Goal: Task Accomplishment & Management: Use online tool/utility

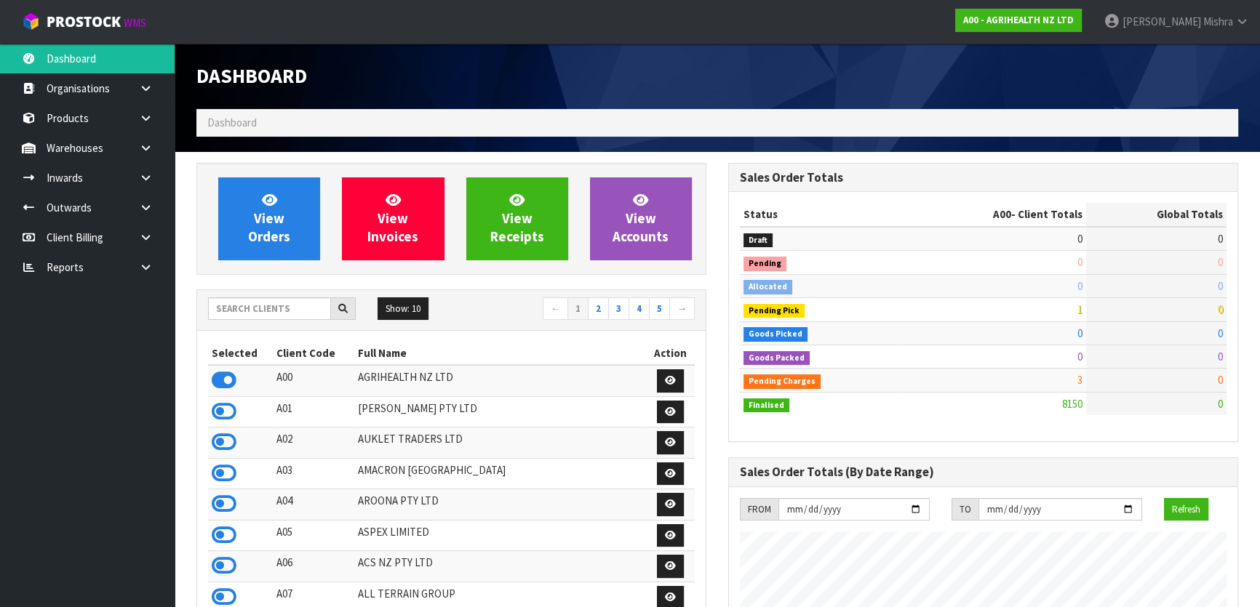
scroll to position [1100, 531]
click at [268, 305] on input "text" at bounding box center [269, 309] width 123 height 23
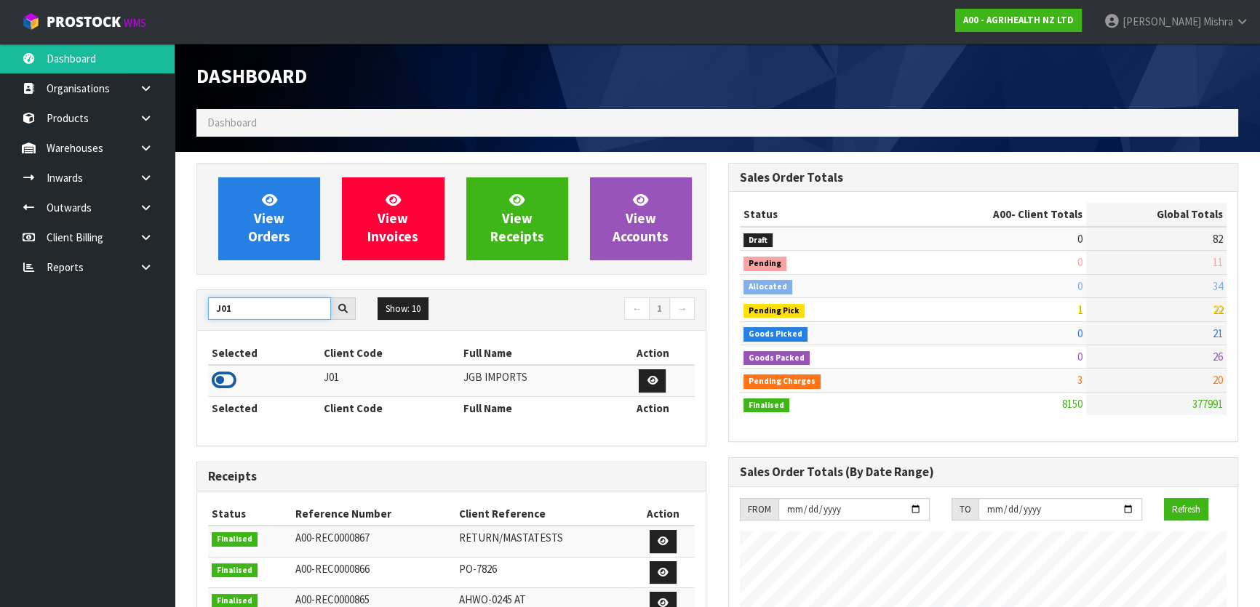
type input "J01"
click at [227, 380] on icon at bounding box center [224, 381] width 25 height 22
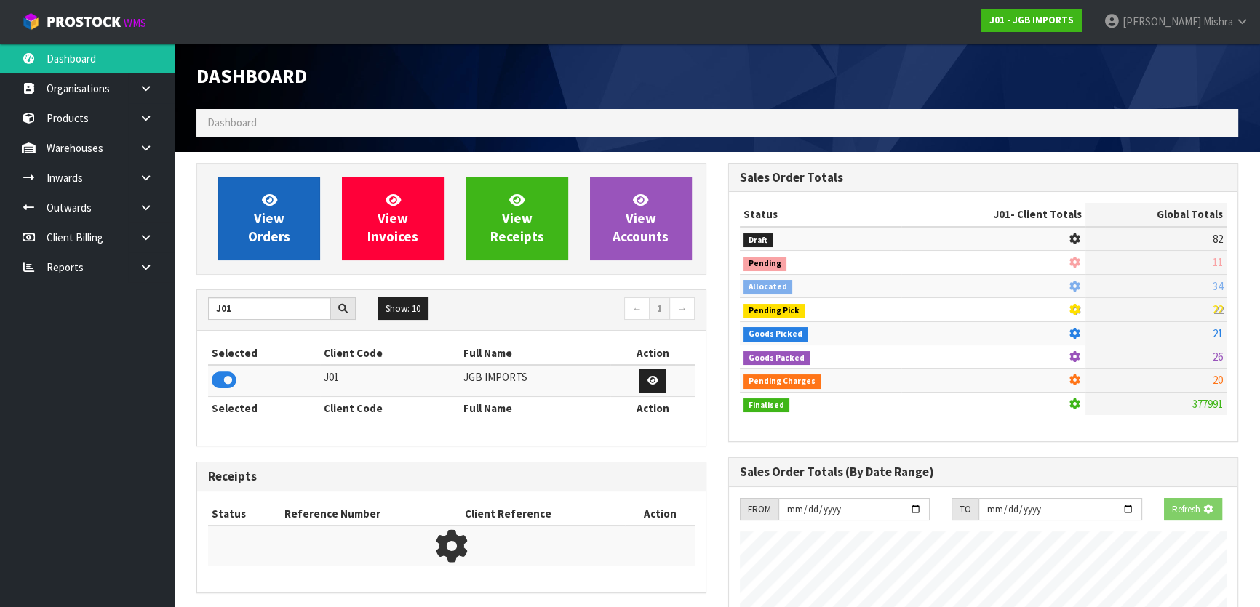
scroll to position [906, 531]
click at [284, 227] on link "View Orders" at bounding box center [269, 219] width 102 height 83
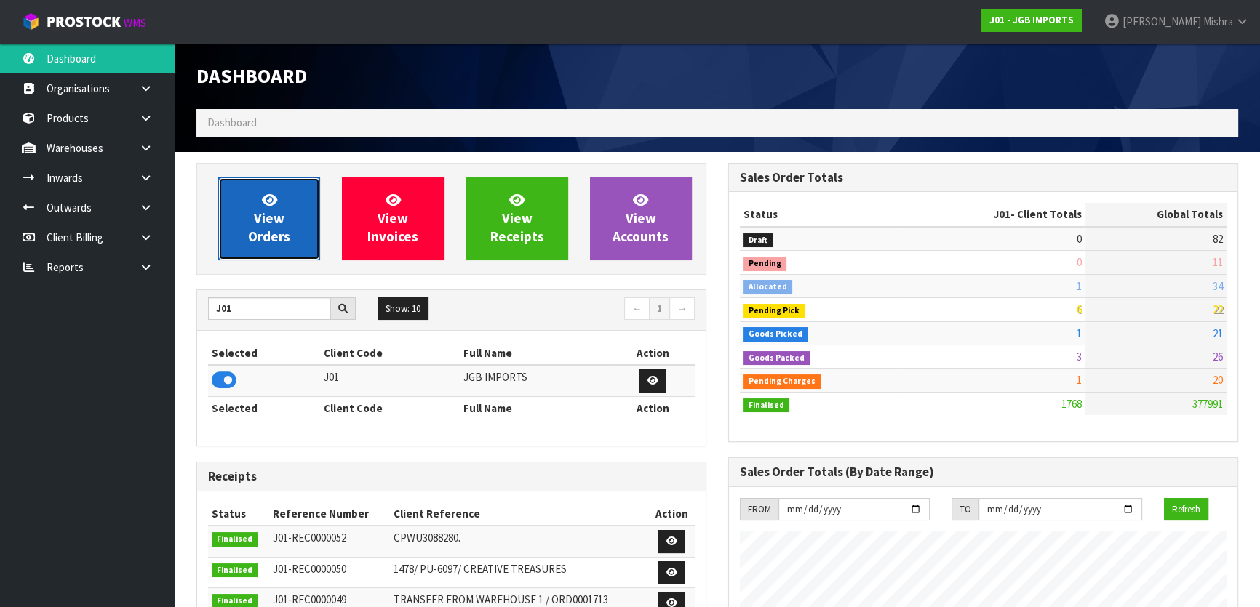
scroll to position [1100, 531]
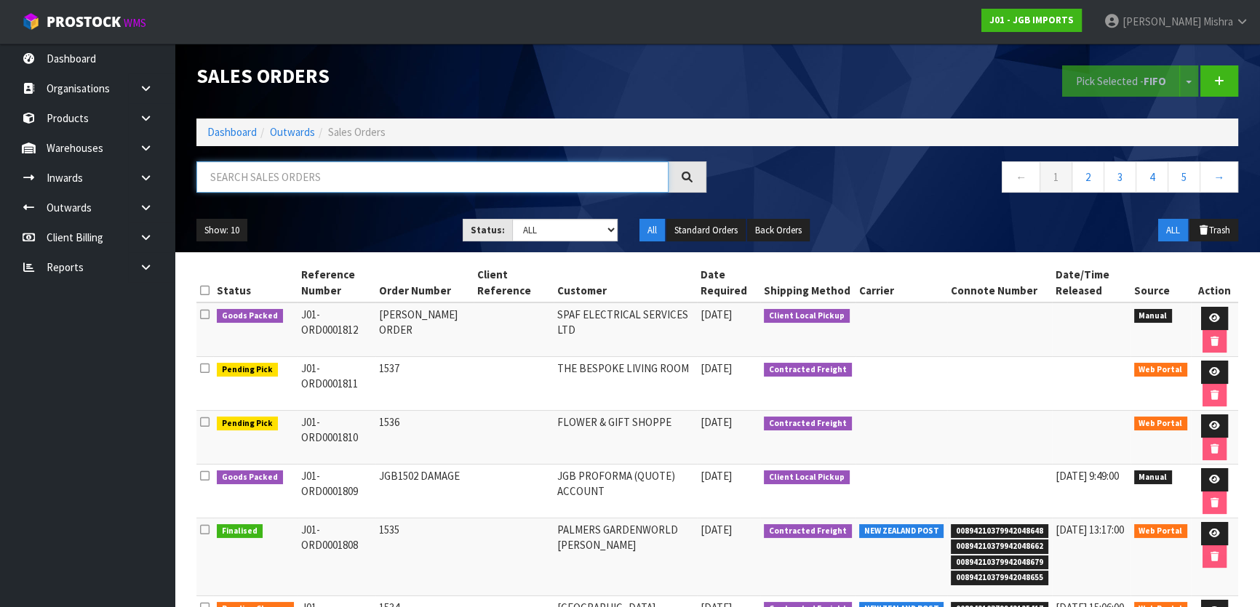
click at [444, 182] on input "text" at bounding box center [432, 177] width 472 height 31
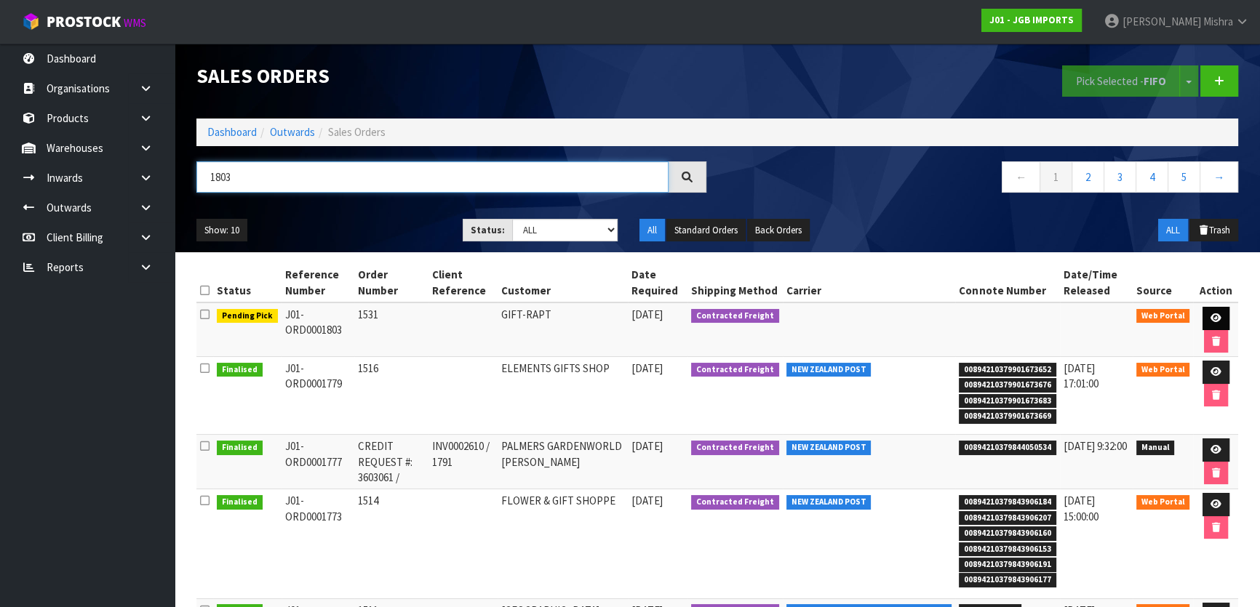
type input "1803"
click at [1211, 314] on icon at bounding box center [1216, 318] width 11 height 9
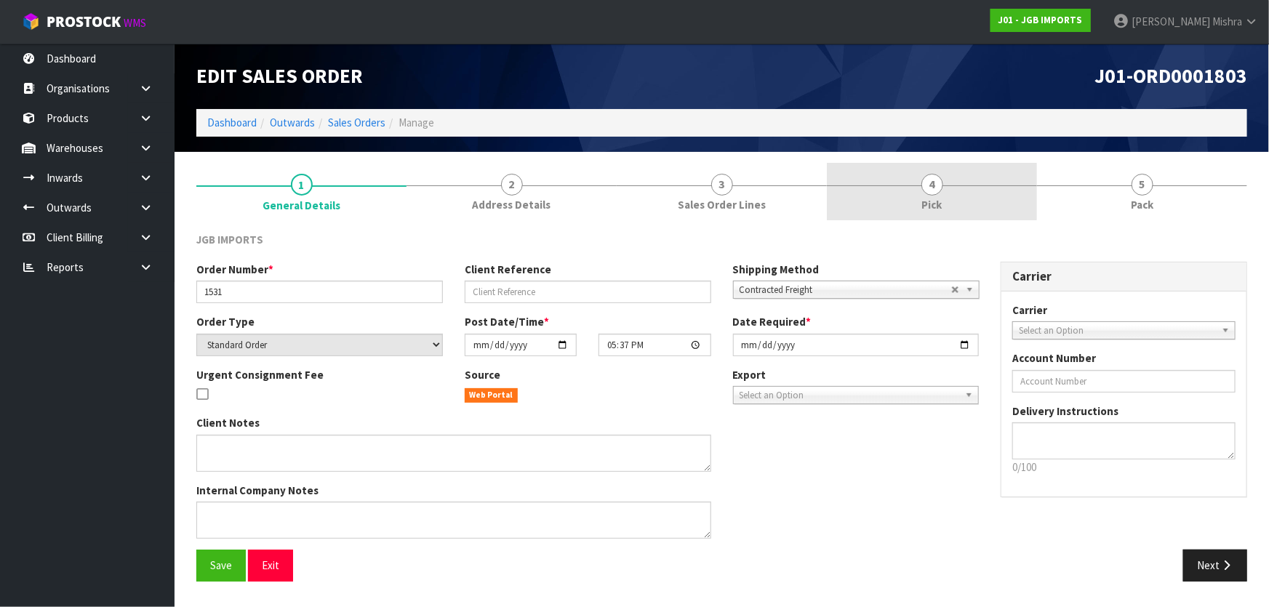
click at [984, 199] on link "4 Pick" at bounding box center [932, 191] width 210 height 57
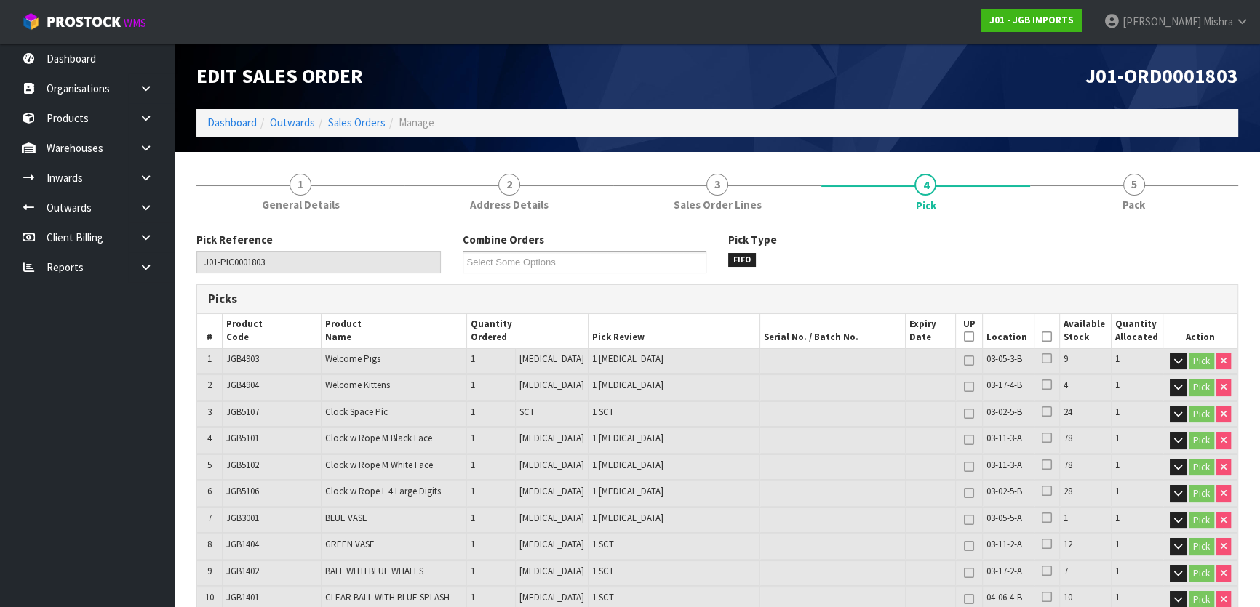
click at [1044, 338] on icon at bounding box center [1047, 337] width 10 height 1
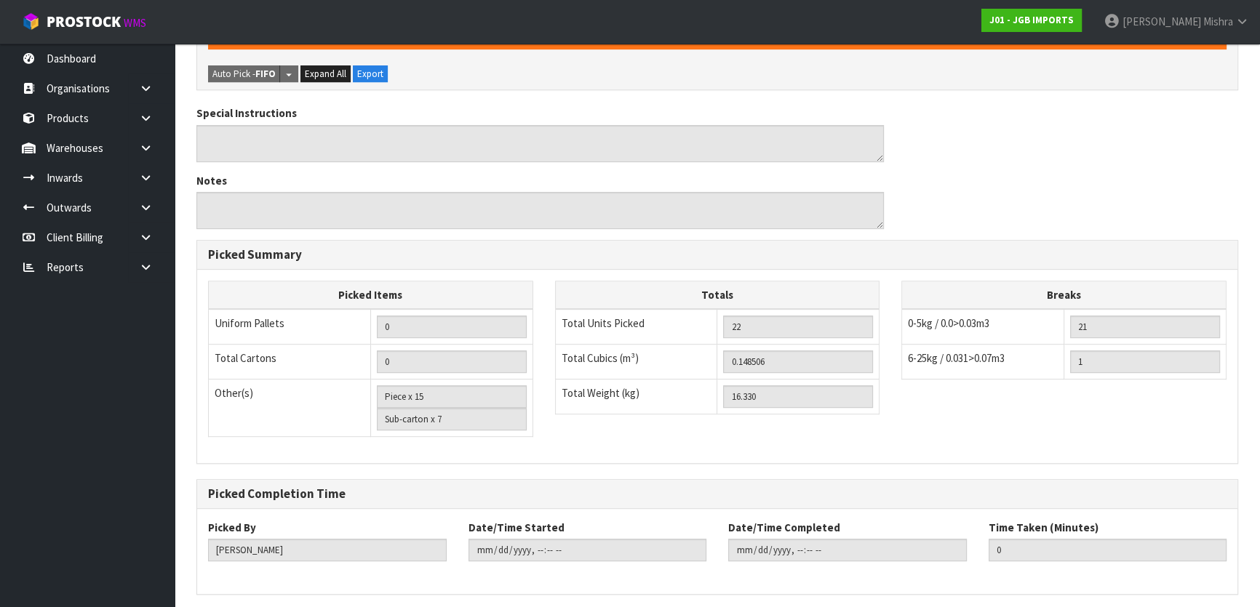
scroll to position [852, 0]
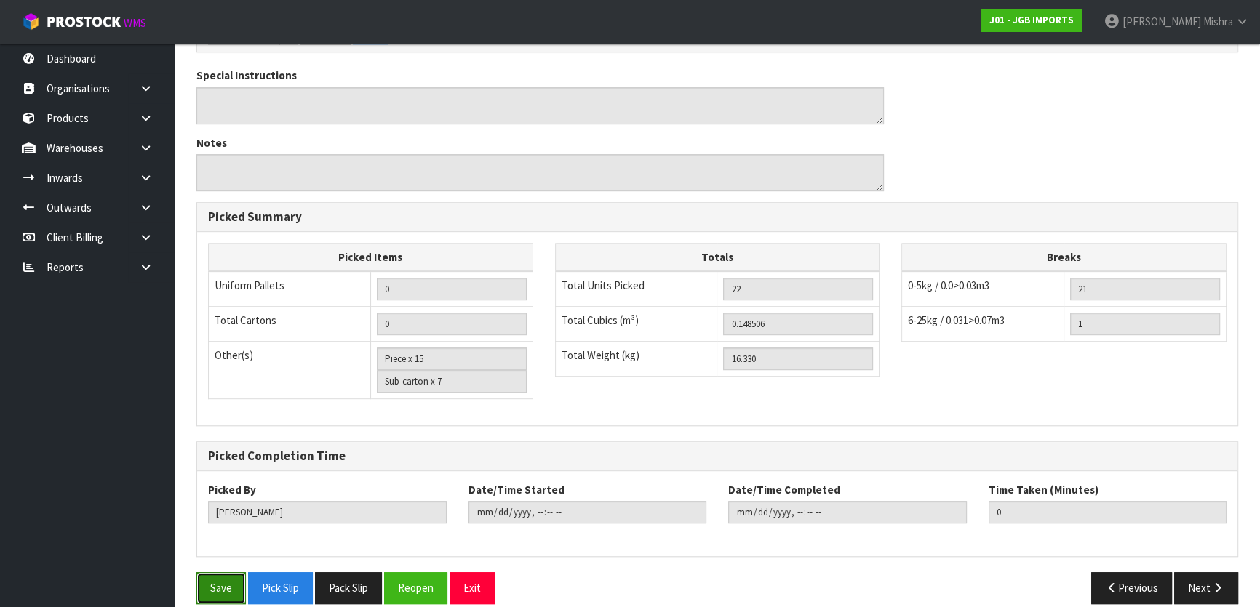
click at [207, 575] on button "Save" at bounding box center [220, 588] width 49 height 31
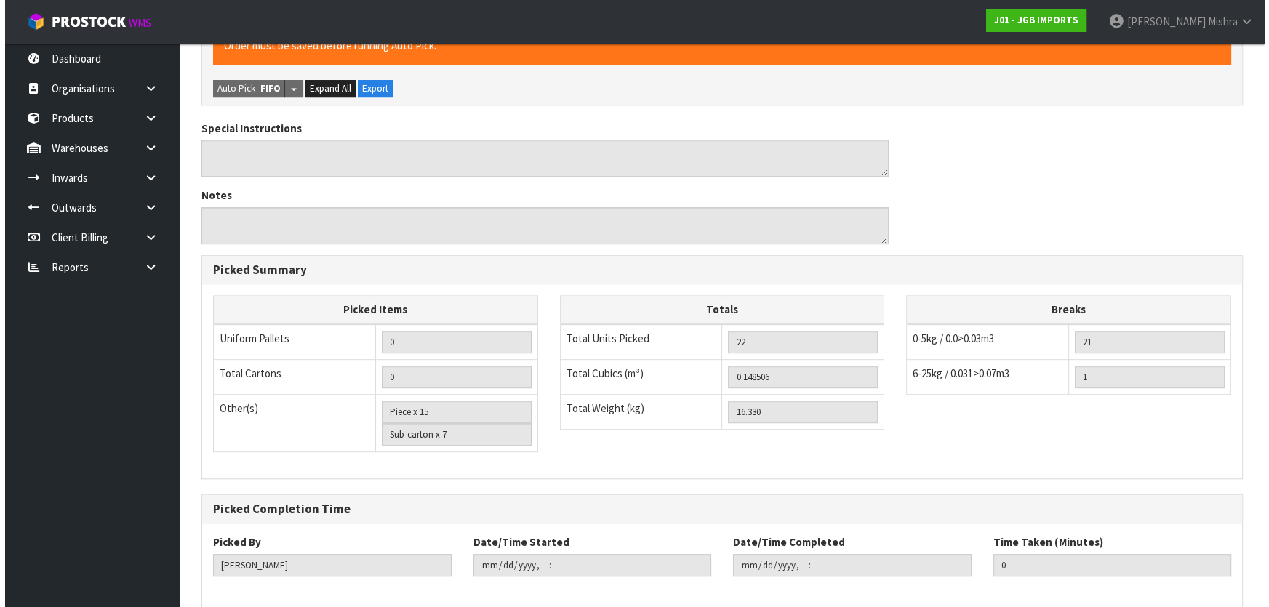
scroll to position [0, 0]
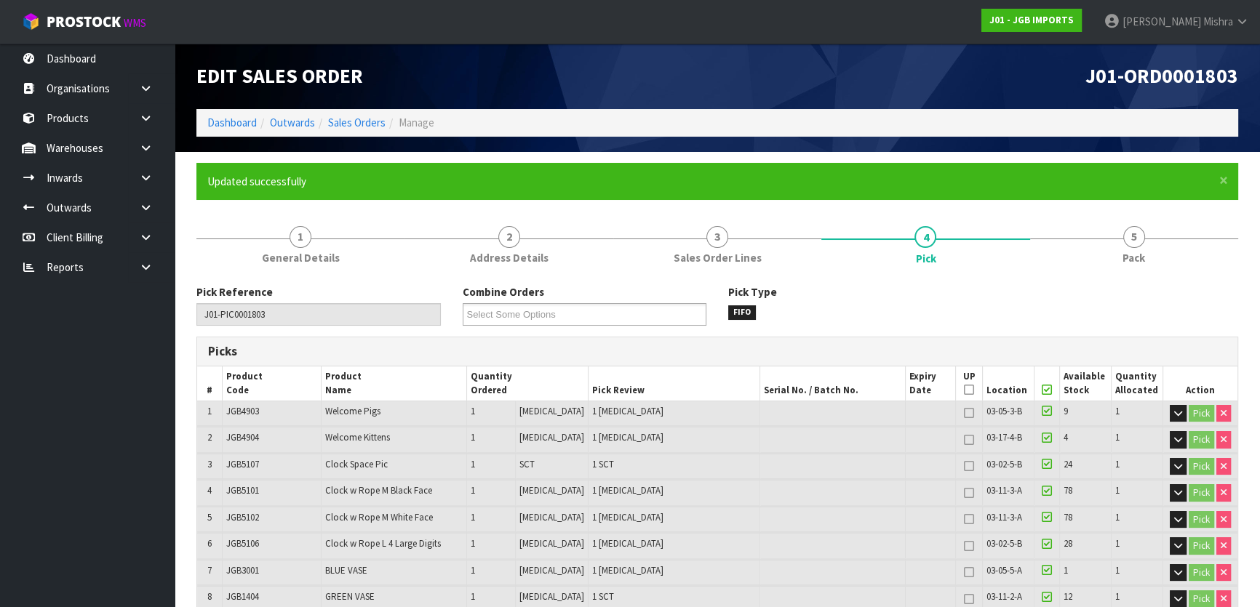
type input "[PERSON_NAME]"
type input "[DATE]T15:09:07"
click at [350, 119] on link "Sales Orders" at bounding box center [356, 123] width 57 height 14
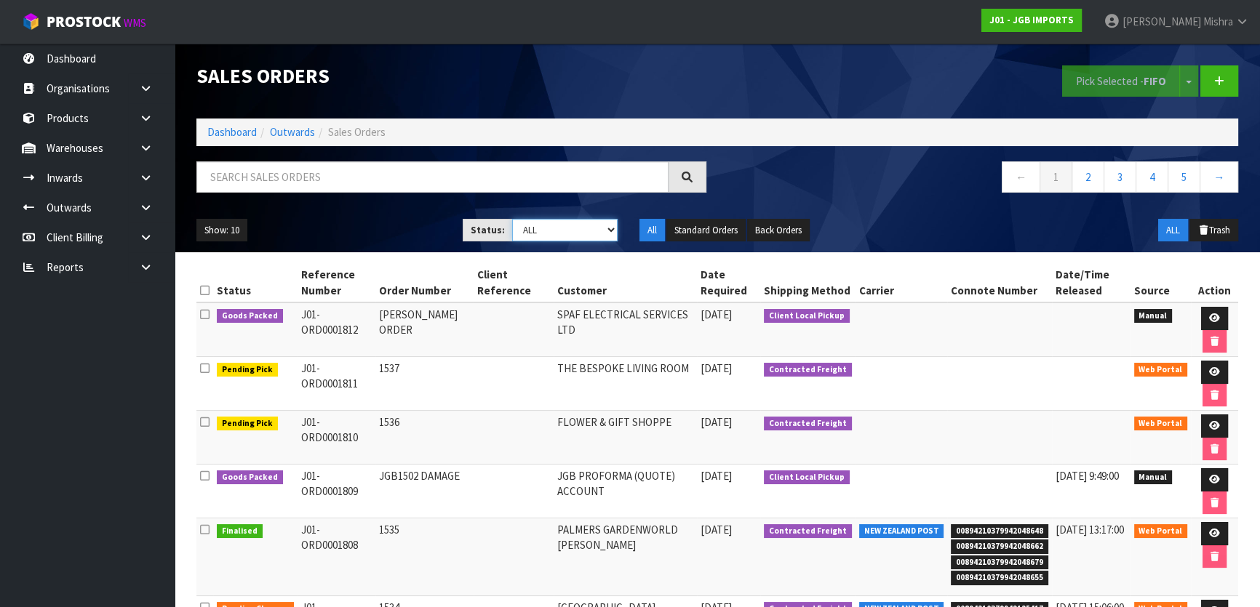
click at [581, 234] on select "Draft Pending Allocated Pending Pick Goods Picked Goods Packed Pending Charges …" at bounding box center [565, 230] width 106 height 23
select select "string:3"
click at [512, 219] on select "Draft Pending Allocated Pending Pick Goods Picked Goods Packed Pending Charges …" at bounding box center [565, 230] width 106 height 23
